Goal: Information Seeking & Learning: Understand process/instructions

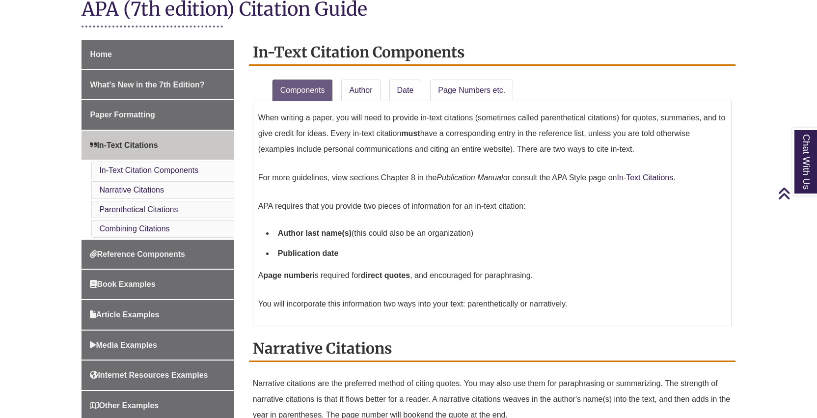
scroll to position [238, 0]
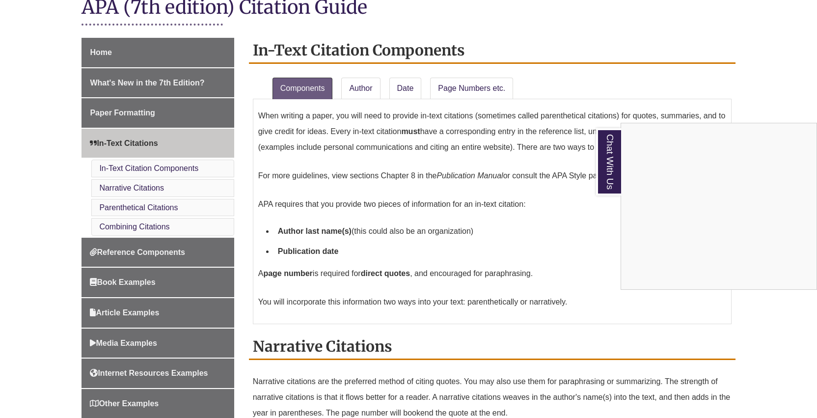
click at [595, 221] on div "Chat With Us" at bounding box center [408, 209] width 817 height 418
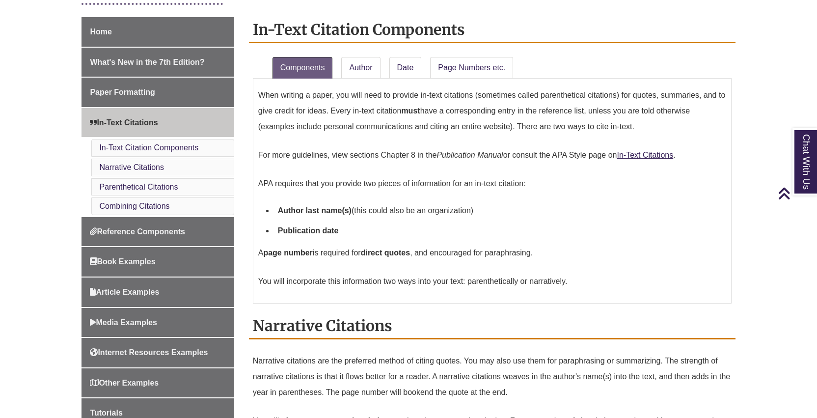
scroll to position [224, 0]
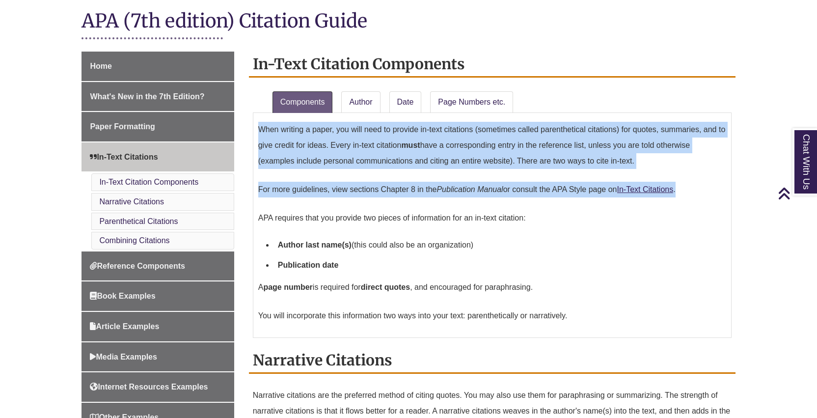
drag, startPoint x: 684, startPoint y: 190, endPoint x: 260, endPoint y: 132, distance: 428.1
click at [260, 132] on div "When writing a paper, you will need to provide in-text citations (sometimes cal…" at bounding box center [492, 225] width 468 height 215
copy div "When writing a paper, you will need to provide in-text citations (sometimes cal…"
click at [662, 190] on link "In-Text Citations" at bounding box center [645, 189] width 56 height 8
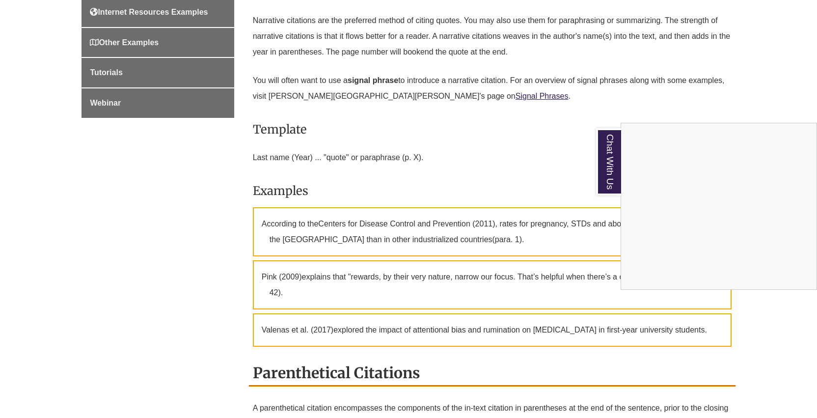
scroll to position [532, 0]
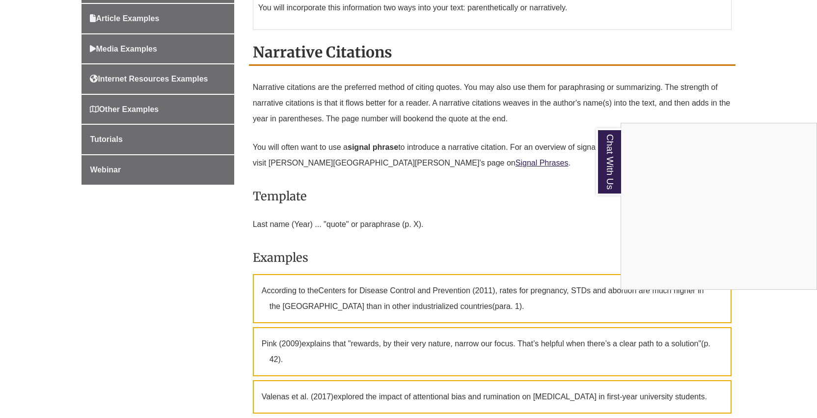
click at [589, 209] on div "Narrative citations are the preferred method of citing quotes. You may also use…" at bounding box center [492, 247] width 479 height 342
click at [538, 235] on p "Last name (Year) ... "quote" or paraphrase (p. X)." at bounding box center [492, 225] width 479 height 24
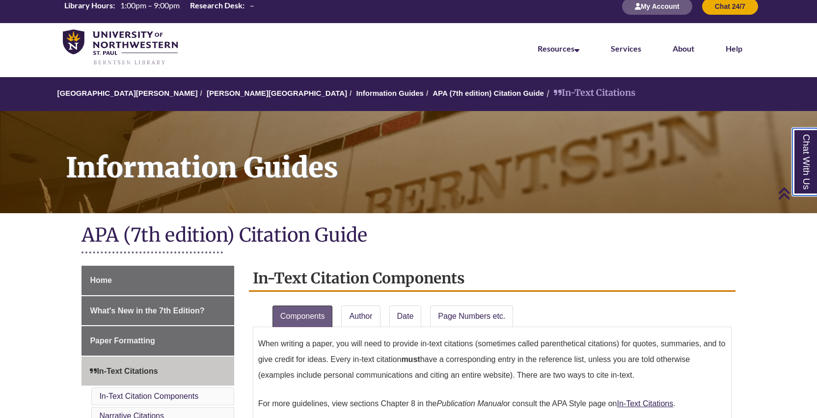
scroll to position [0, 0]
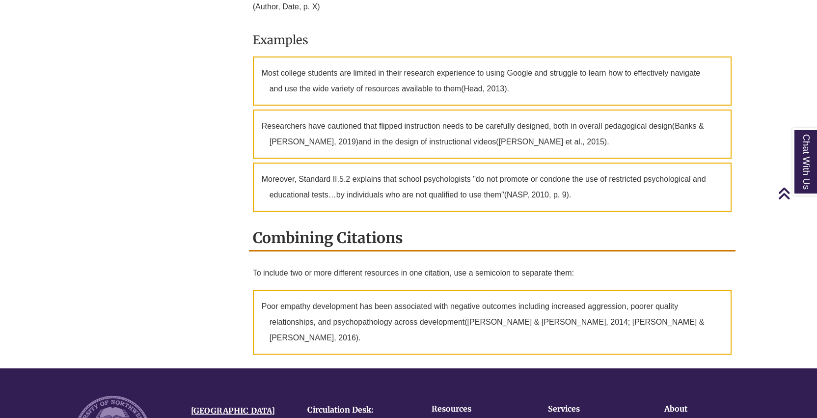
scroll to position [1356, 0]
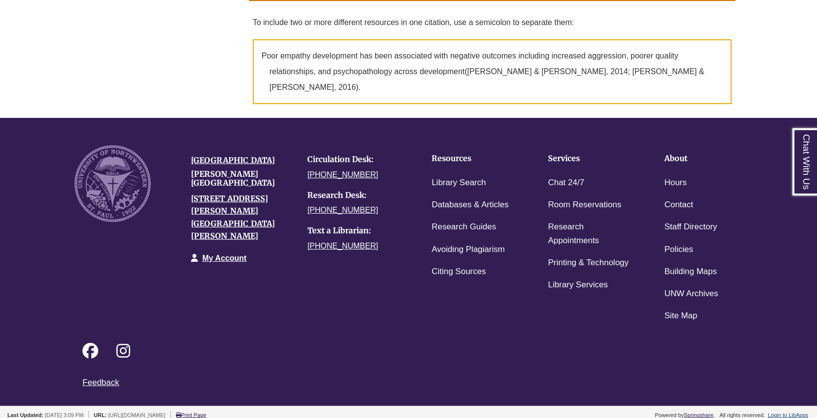
drag, startPoint x: 96, startPoint y: 397, endPoint x: 46, endPoint y: 400, distance: 50.2
click at [46, 411] on li "Last Updated: Sep 8, 2025 3:09 PM" at bounding box center [47, 415] width 81 height 9
copy span "Sep 8, 2025 3:09 PM"
click at [45, 417] on link "Citation" at bounding box center [42, 426] width 20 height 6
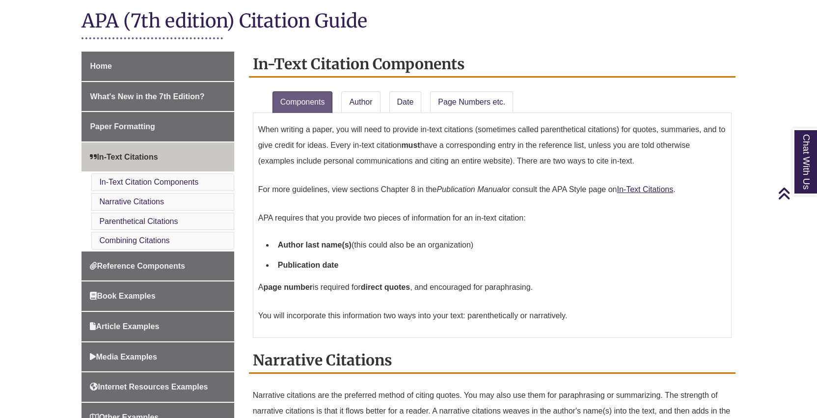
scroll to position [165, 0]
